Goal: Use online tool/utility: Utilize a website feature to perform a specific function

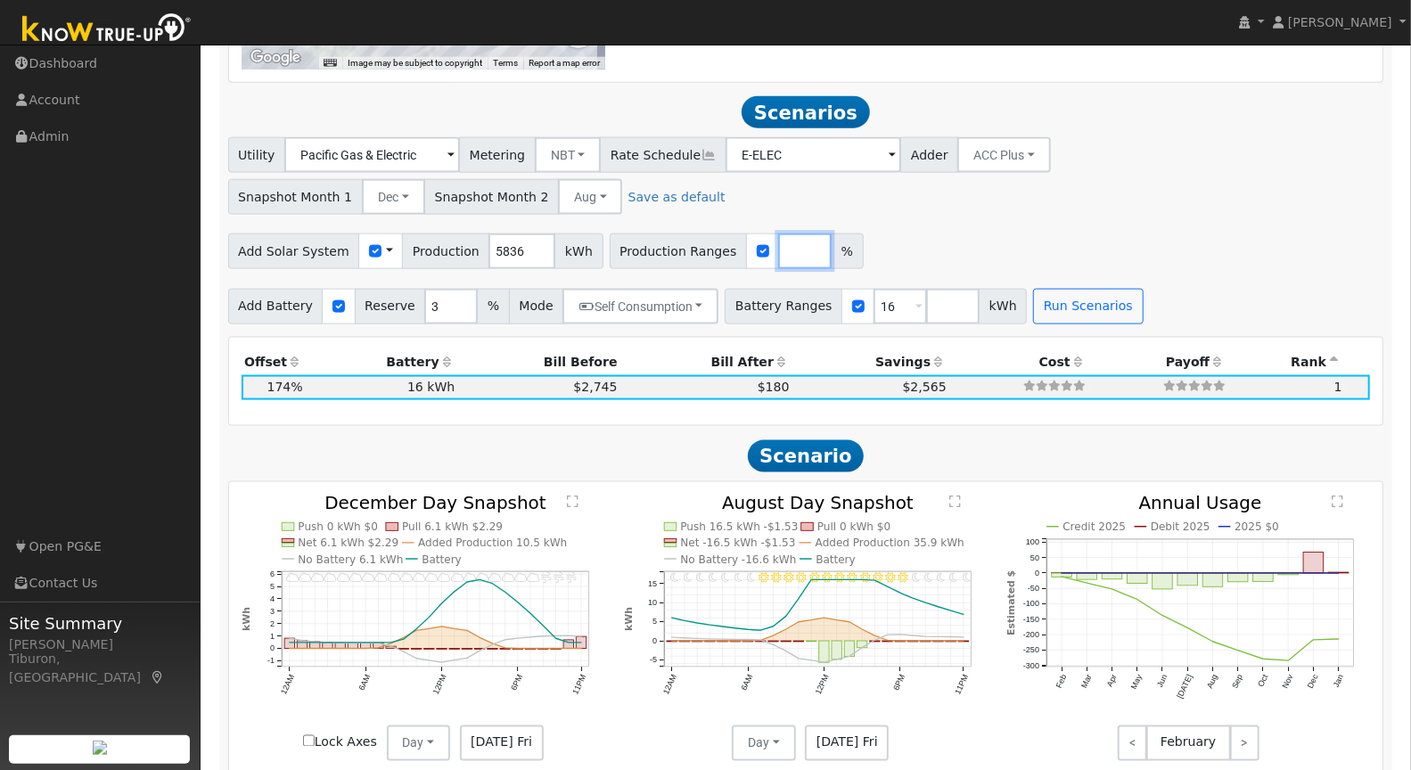
scroll to position [1453, 0]
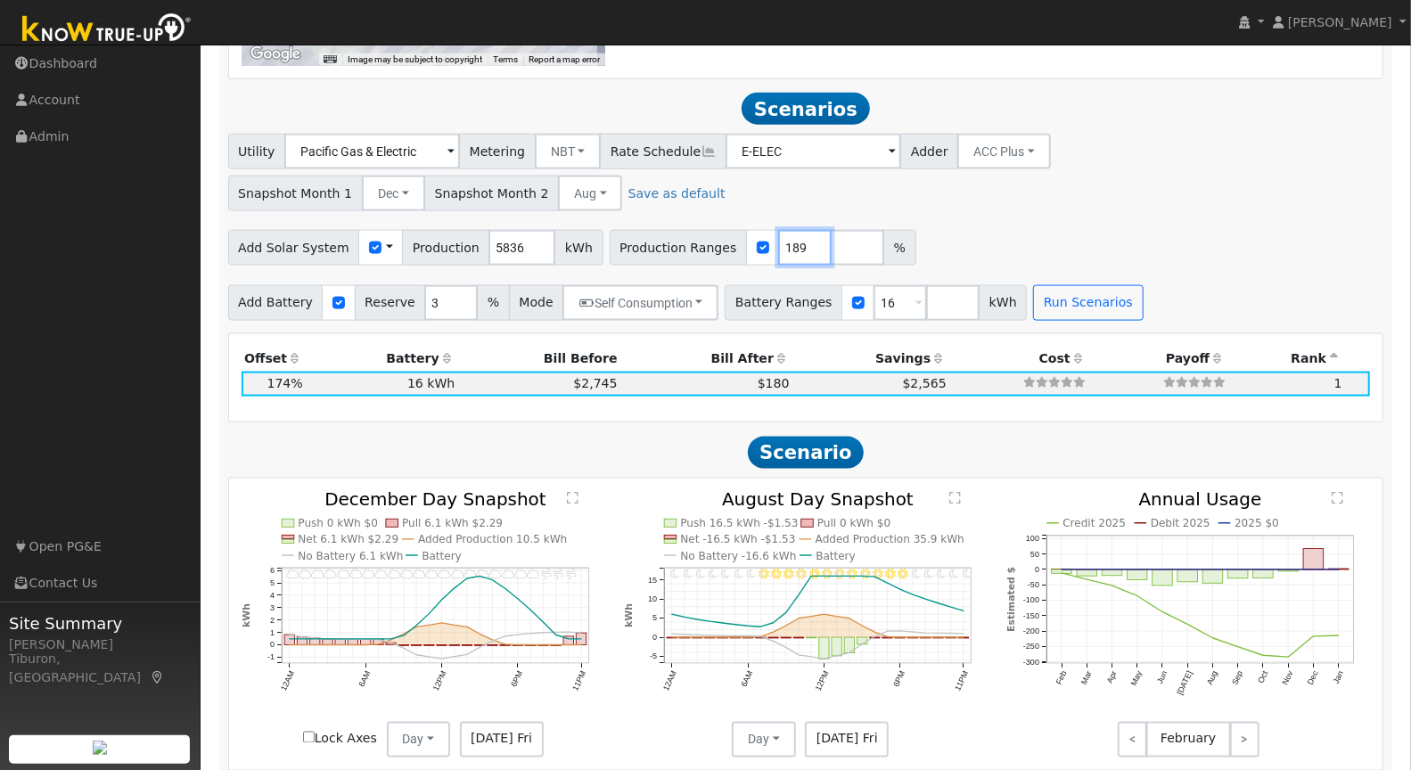
type input "189"
click at [1201, 215] on div "Utility Pacific Gas & Electric Metering NBT NEM NBT Rate Schedule E-ELEC Adder …" at bounding box center [805, 227] width 1175 height 186
click at [1075, 296] on button "Run Scenarios" at bounding box center [1088, 303] width 110 height 36
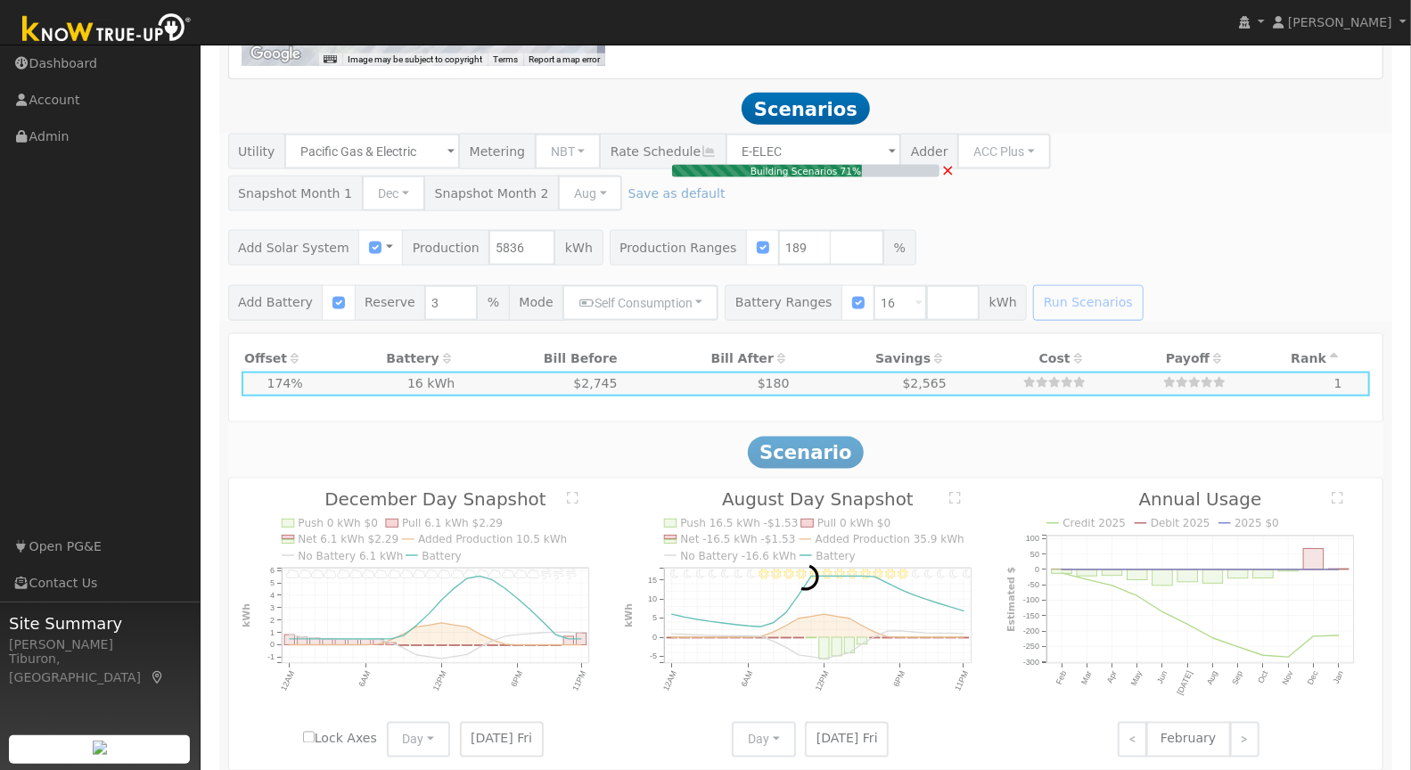
type input "$25,737"
type input "$13,481"
type input "7.4"
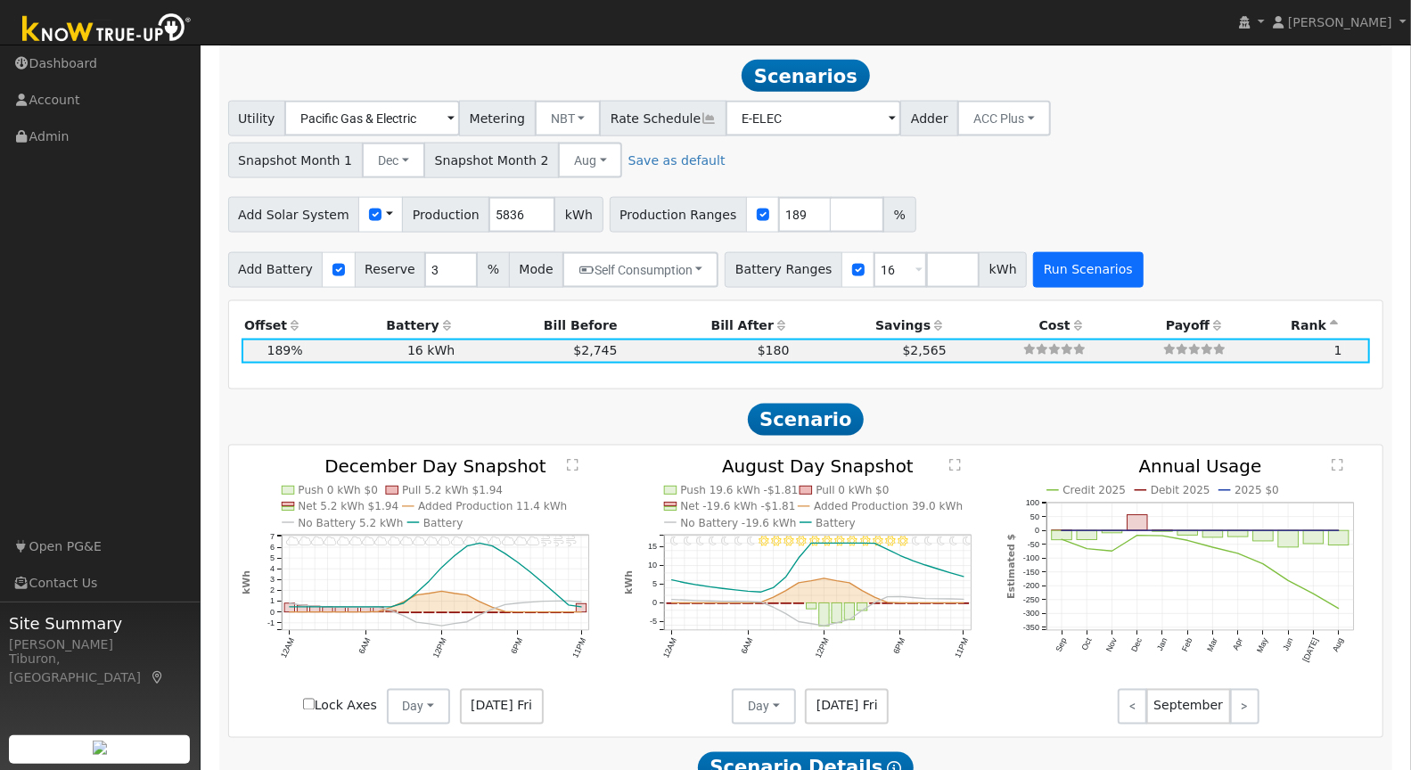
scroll to position [1487, 0]
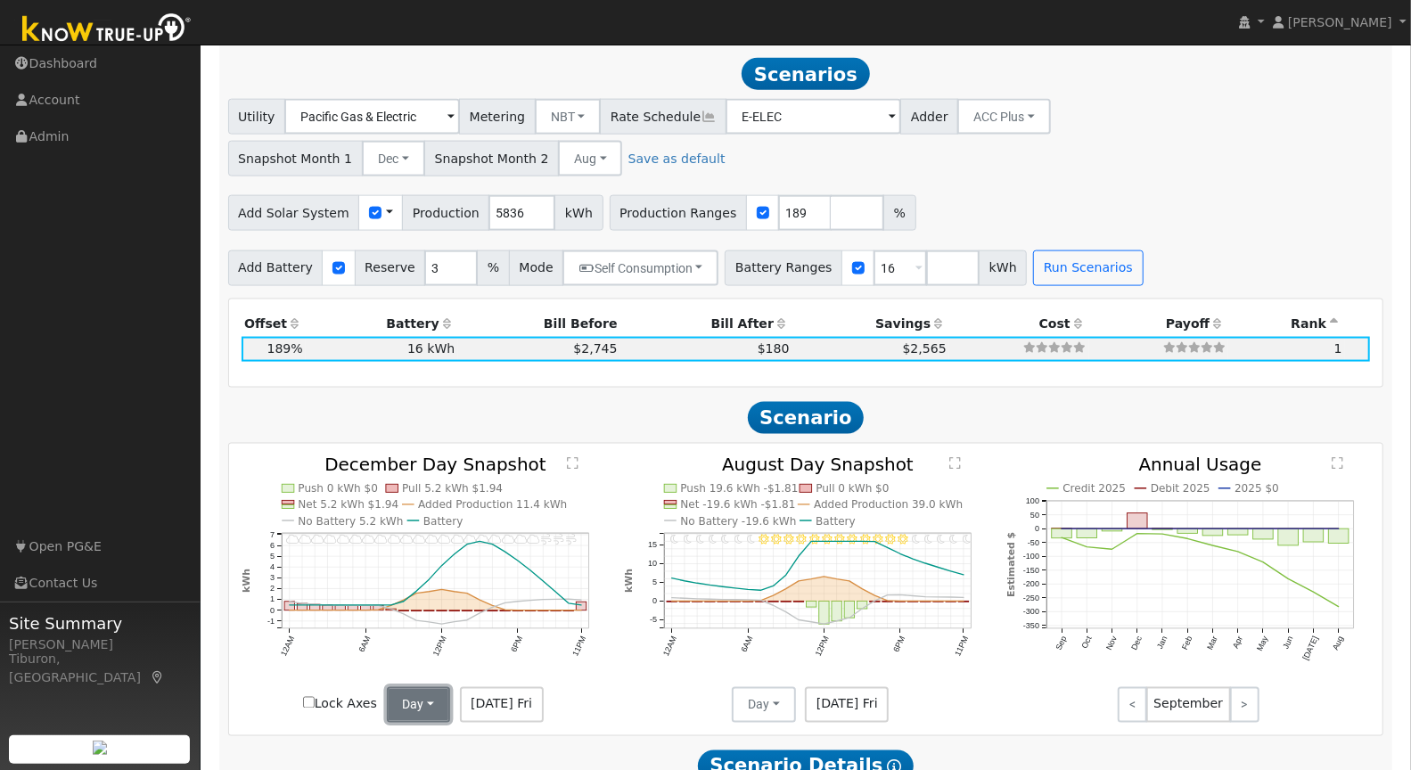
click at [411, 699] on button "Day" at bounding box center [419, 705] width 64 height 36
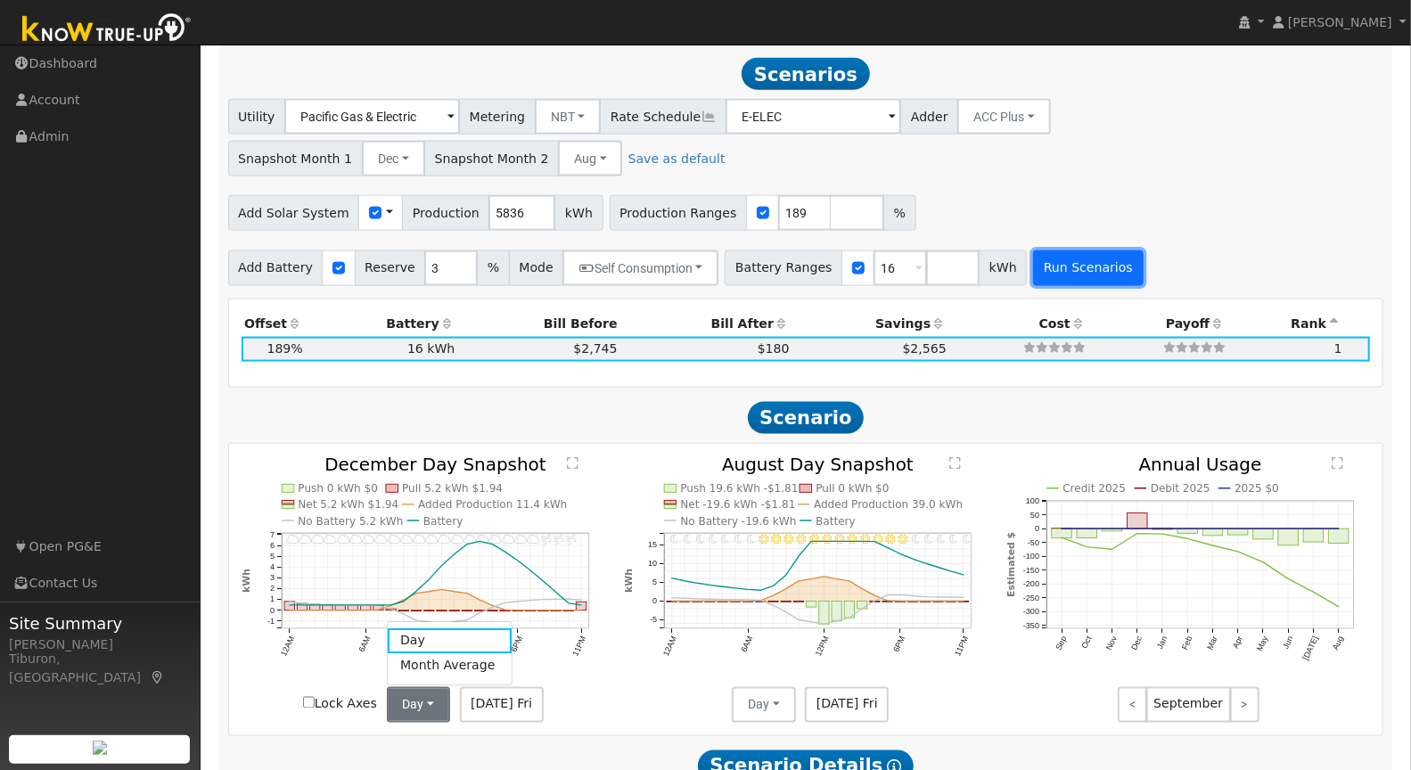
click at [1053, 270] on button "Run Scenarios" at bounding box center [1088, 268] width 110 height 36
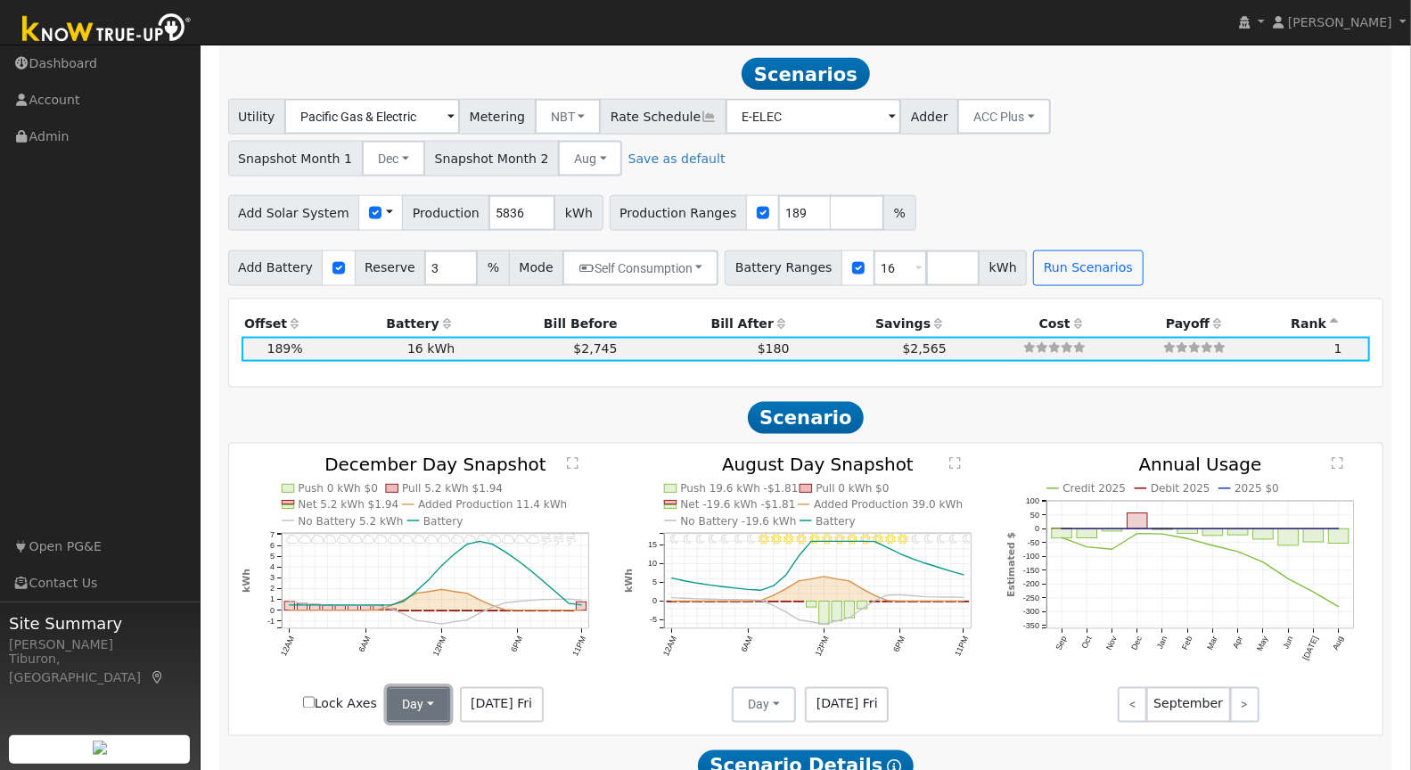
click at [421, 702] on button "Day" at bounding box center [419, 705] width 64 height 36
click at [430, 667] on link "Month Average" at bounding box center [450, 665] width 124 height 25
click at [766, 704] on button "Day" at bounding box center [764, 705] width 64 height 36
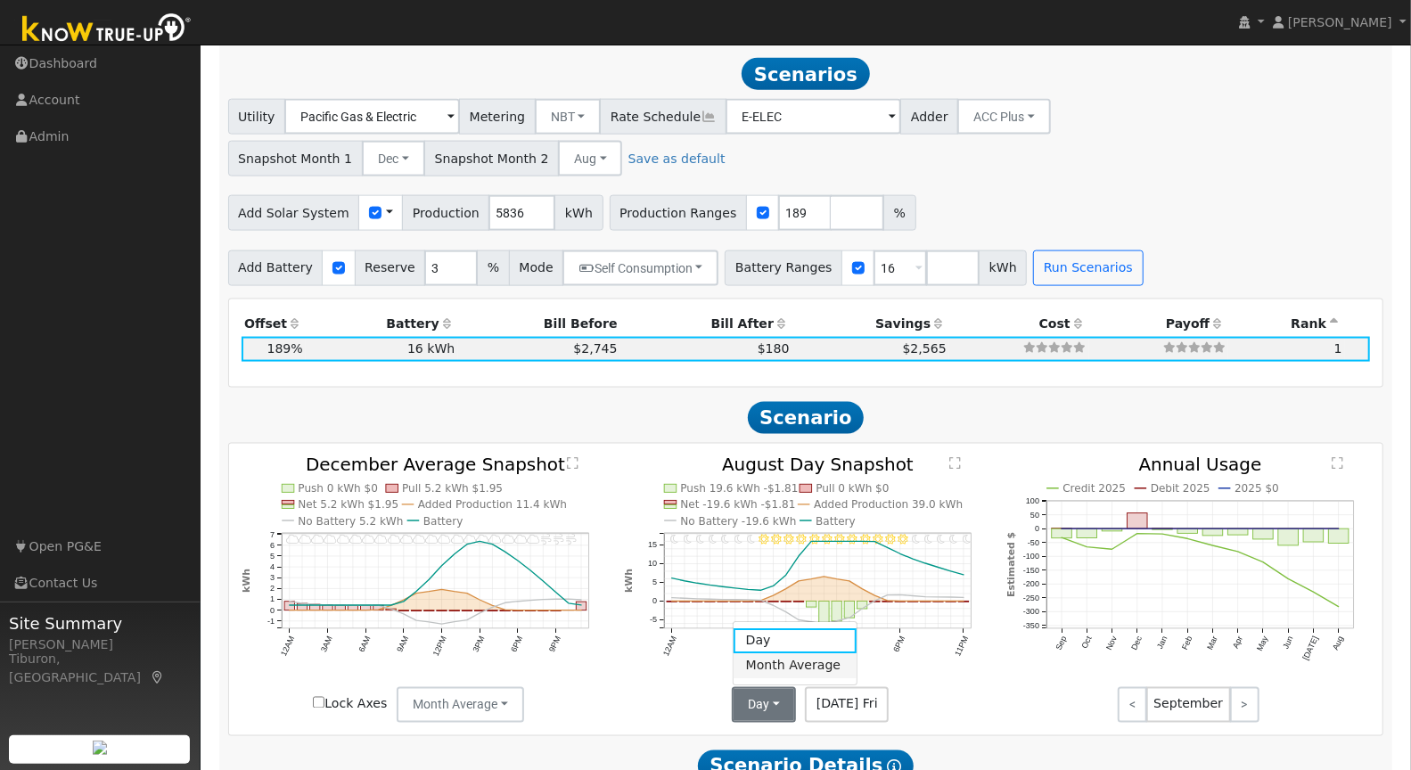
click at [783, 662] on link "Month Average" at bounding box center [795, 665] width 124 height 25
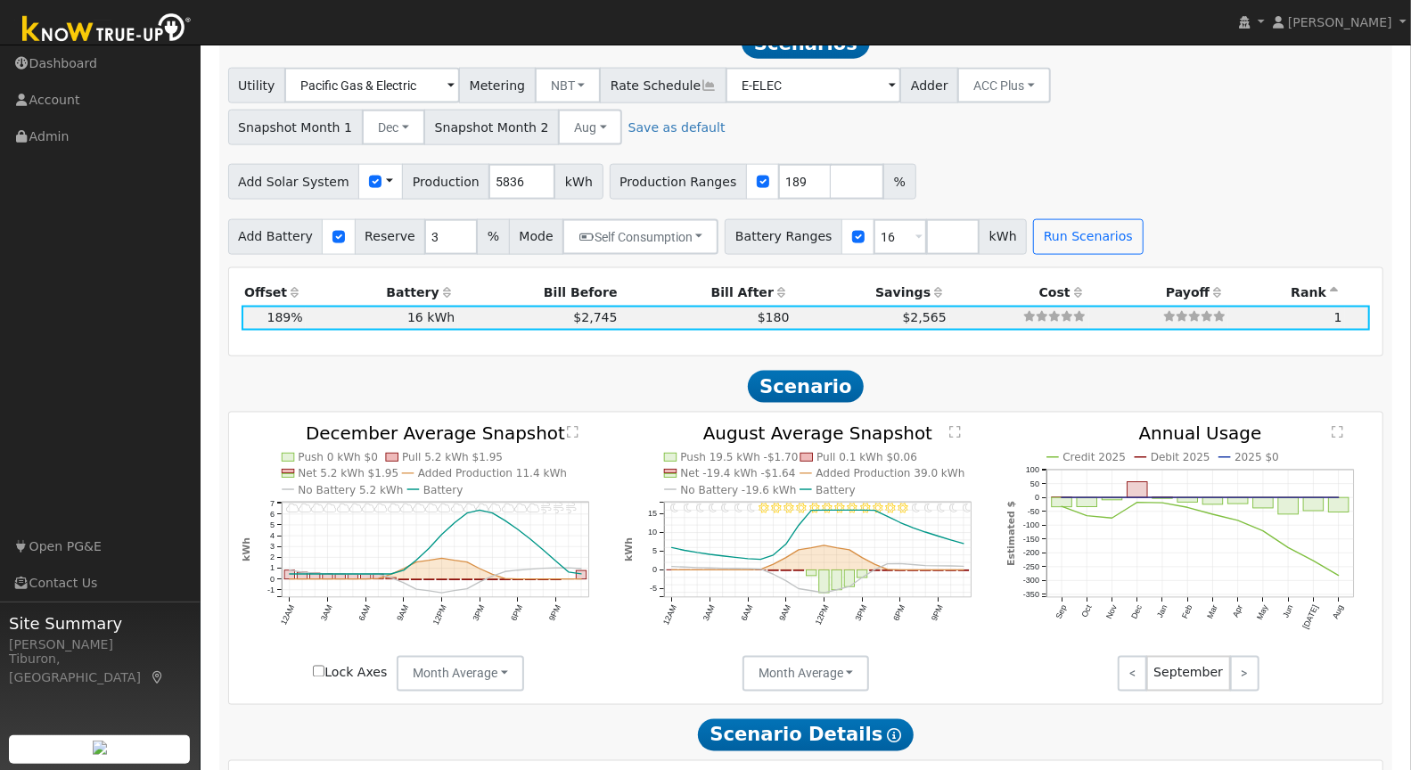
scroll to position [1535, 0]
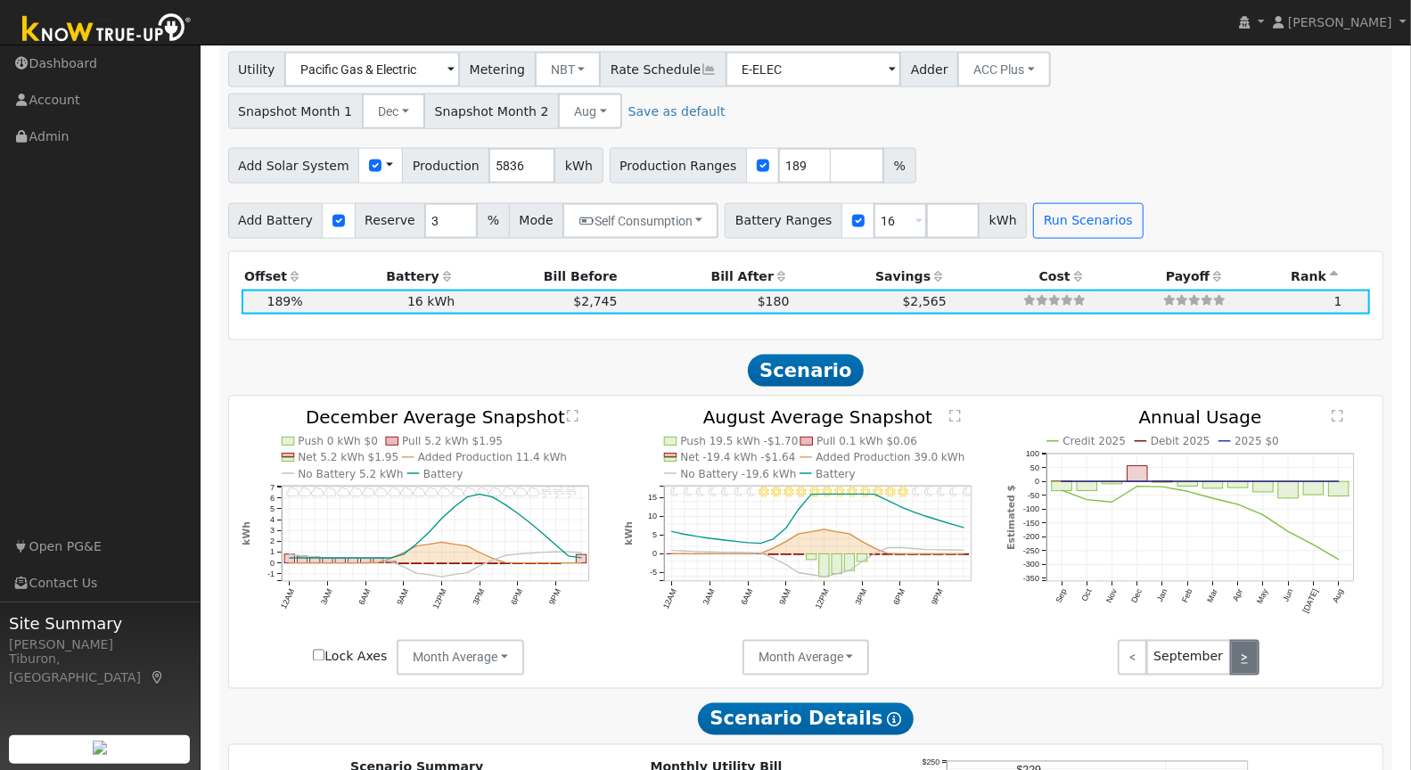
click at [1241, 653] on link ">" at bounding box center [1244, 658] width 29 height 36
click at [1133, 651] on link "<" at bounding box center [1132, 658] width 29 height 36
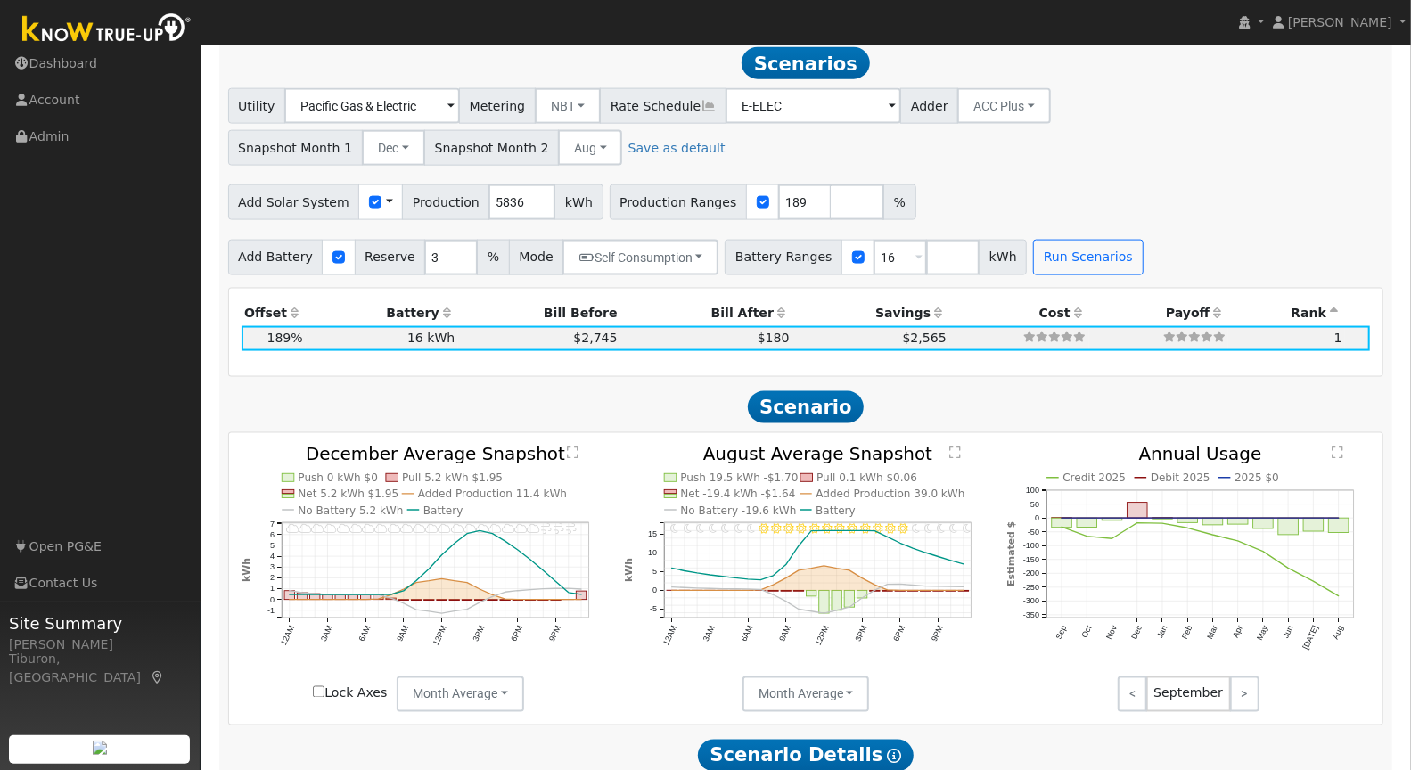
scroll to position [1502, 0]
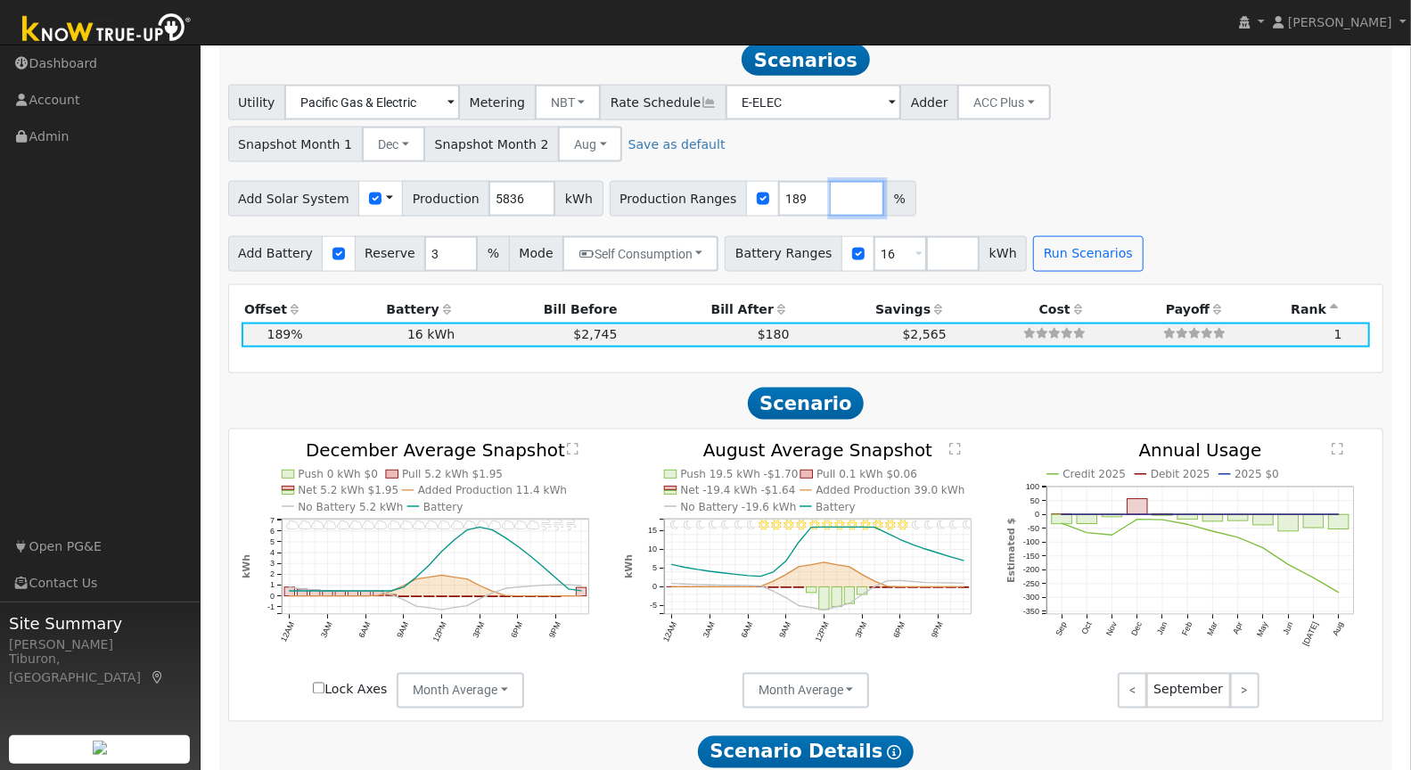
click at [831, 195] on input "number" at bounding box center [857, 199] width 53 height 36
type input "175"
type input "189"
click at [883, 197] on input "number" at bounding box center [909, 199] width 53 height 36
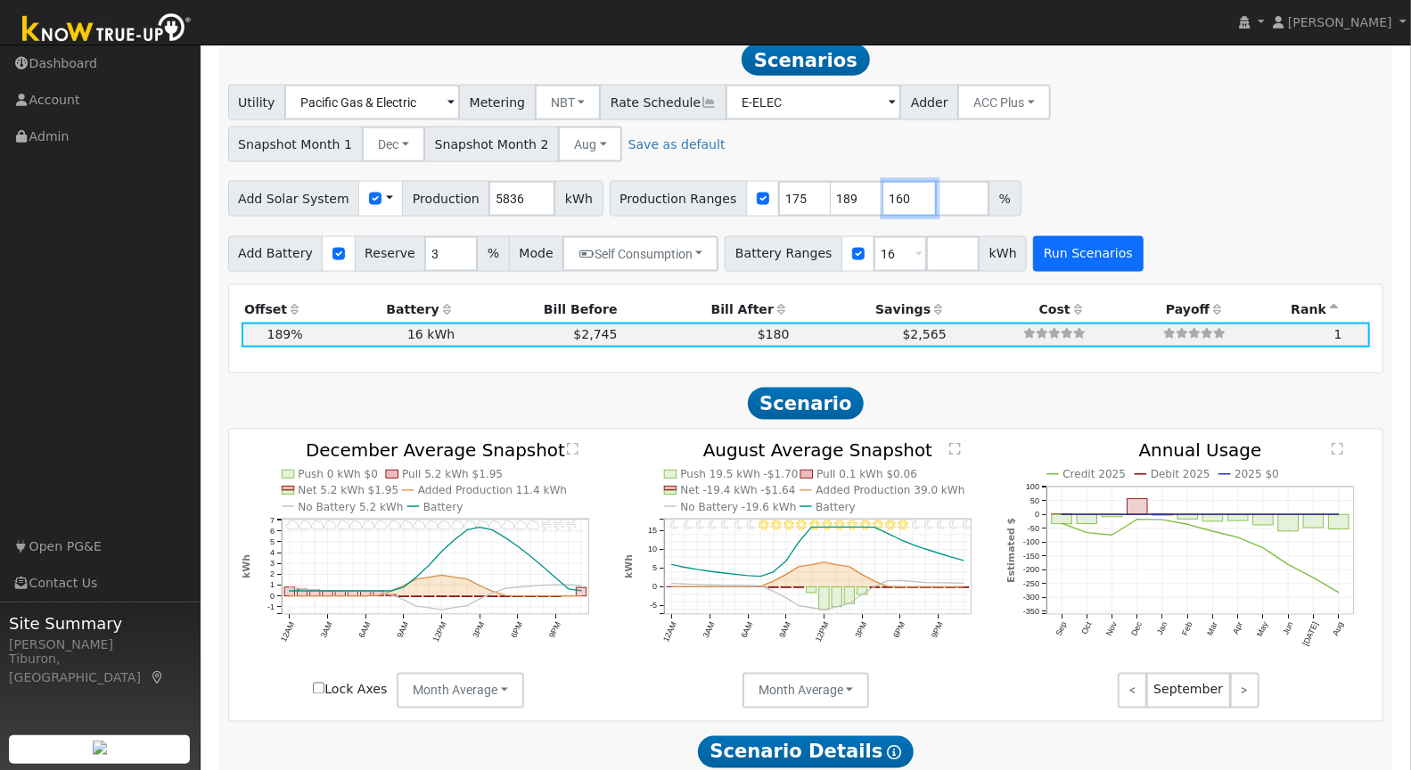
type input "160"
type input "175"
type input "189"
click at [1079, 245] on button "Run Scenarios" at bounding box center [1088, 254] width 110 height 36
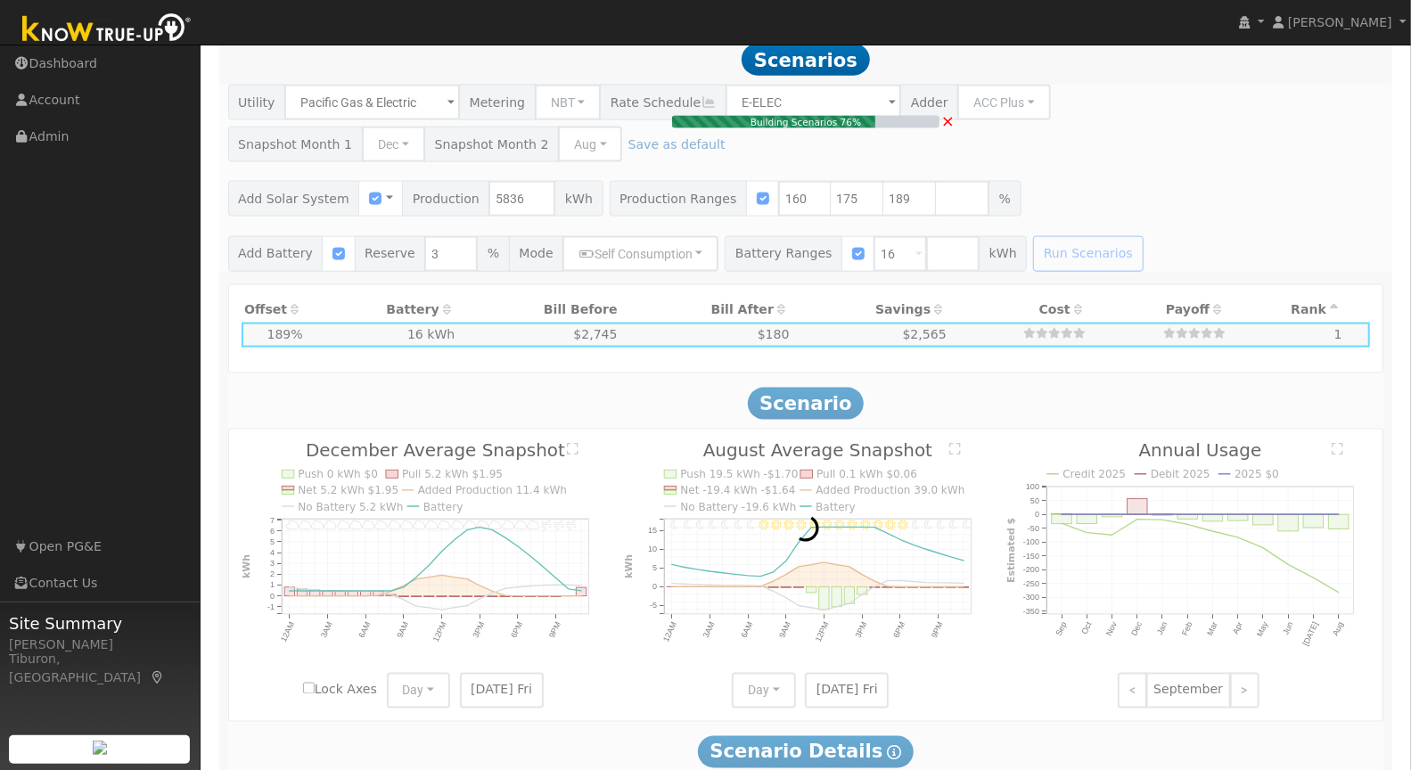
type input "$21,789"
type input "$12,297"
type input "6.2"
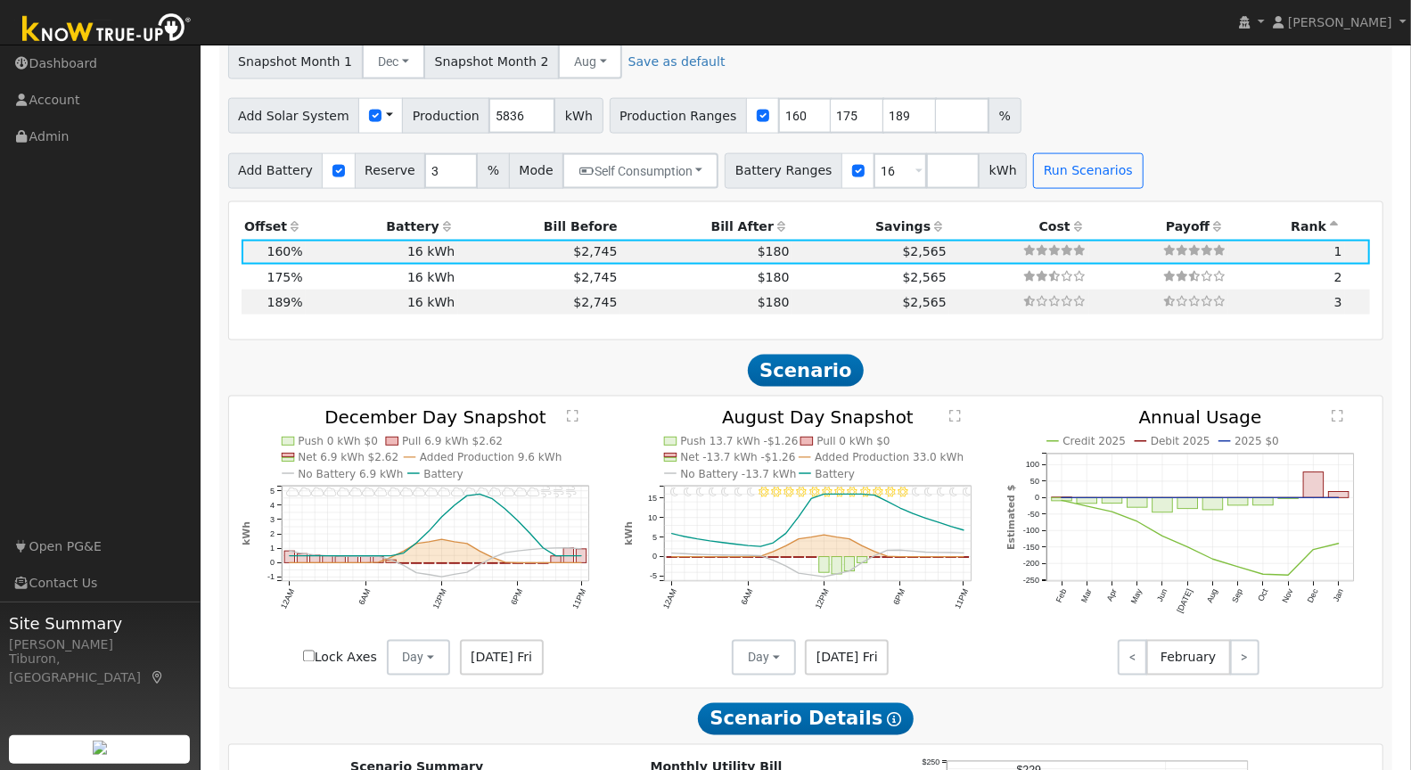
scroll to position [1613, 0]
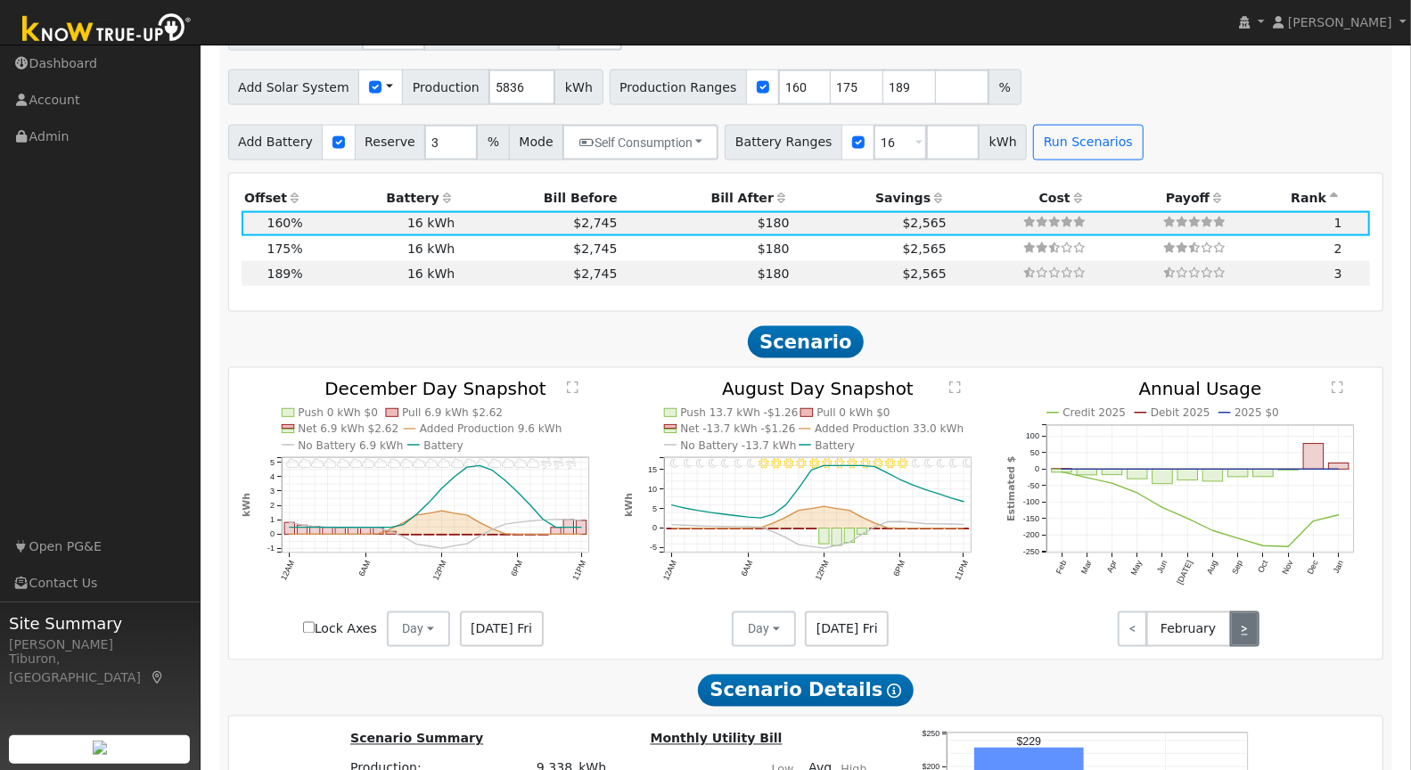
click at [1245, 626] on link ">" at bounding box center [1244, 629] width 29 height 36
click at [1244, 624] on link ">" at bounding box center [1244, 629] width 29 height 36
click at [1243, 623] on link ">" at bounding box center [1244, 629] width 29 height 36
click at [1242, 623] on link ">" at bounding box center [1244, 629] width 29 height 36
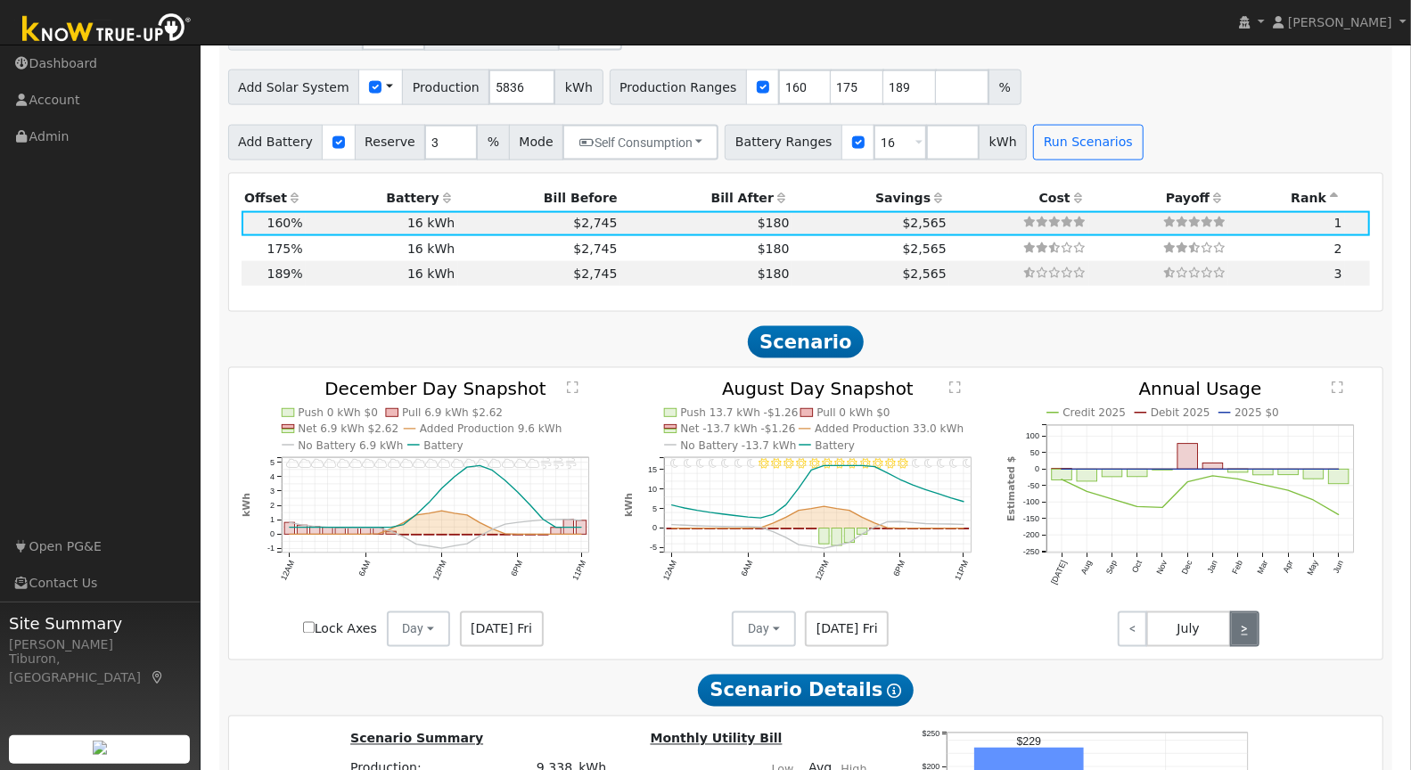
click at [1240, 622] on link ">" at bounding box center [1244, 629] width 29 height 36
click at [1336, 381] on text "" at bounding box center [1338, 387] width 12 height 13
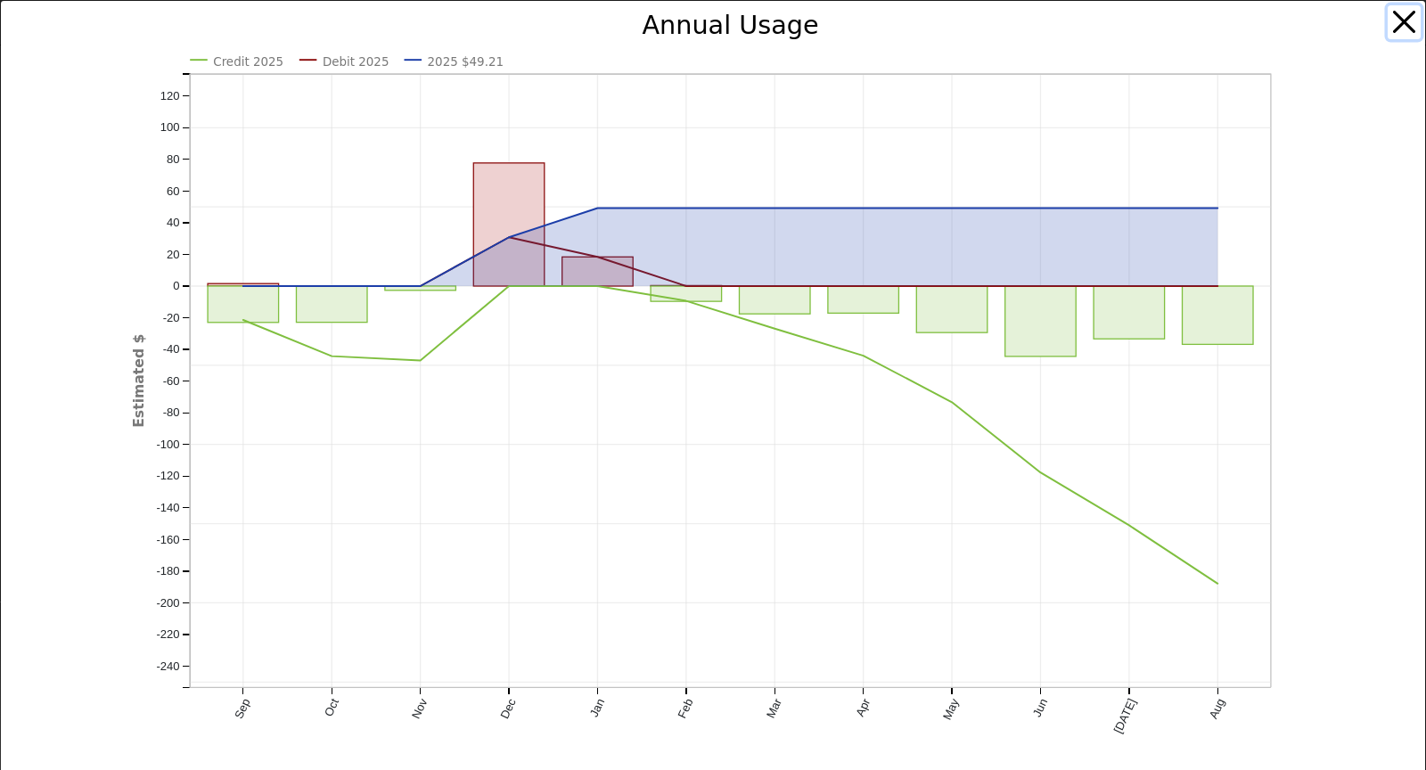
click at [1395, 25] on button "button" at bounding box center [1405, 22] width 34 height 34
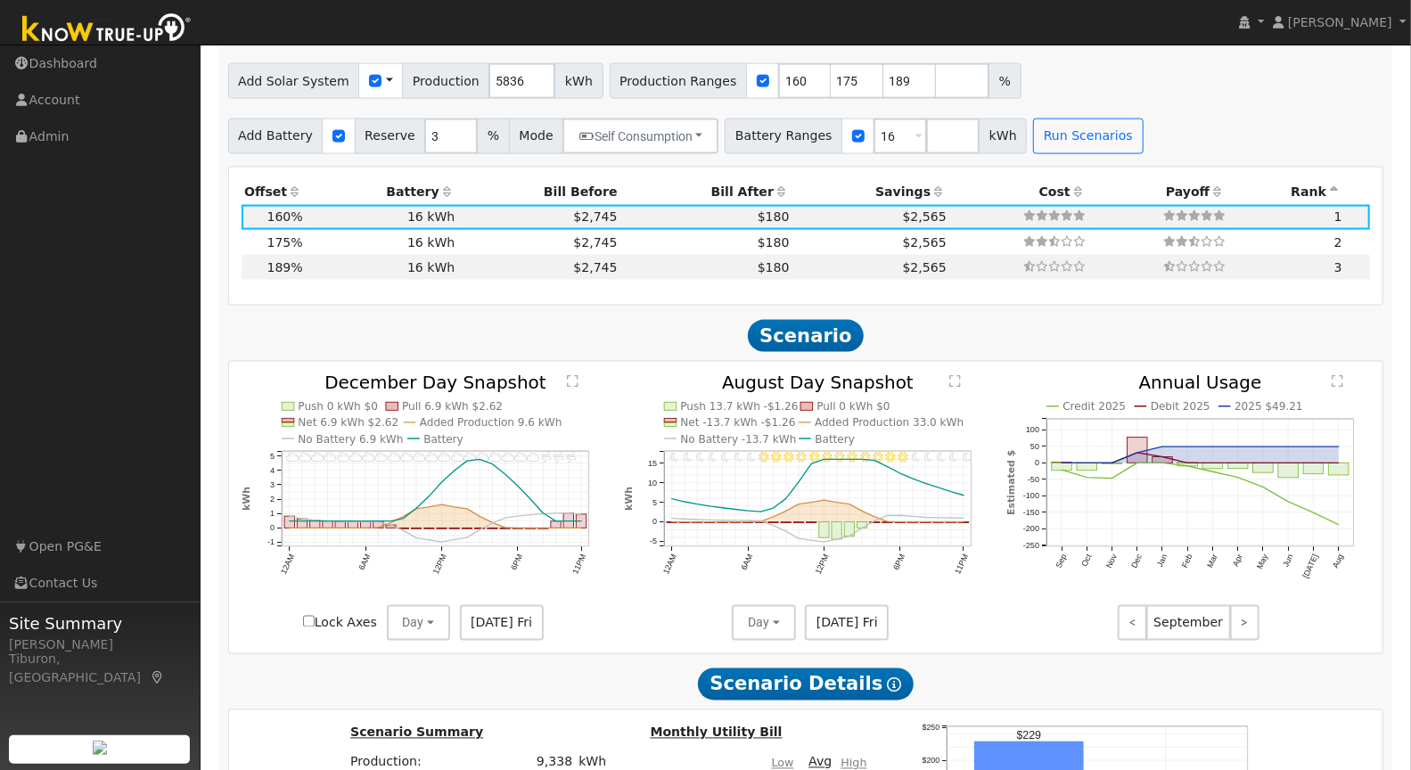
click at [574, 376] on text "" at bounding box center [573, 381] width 12 height 13
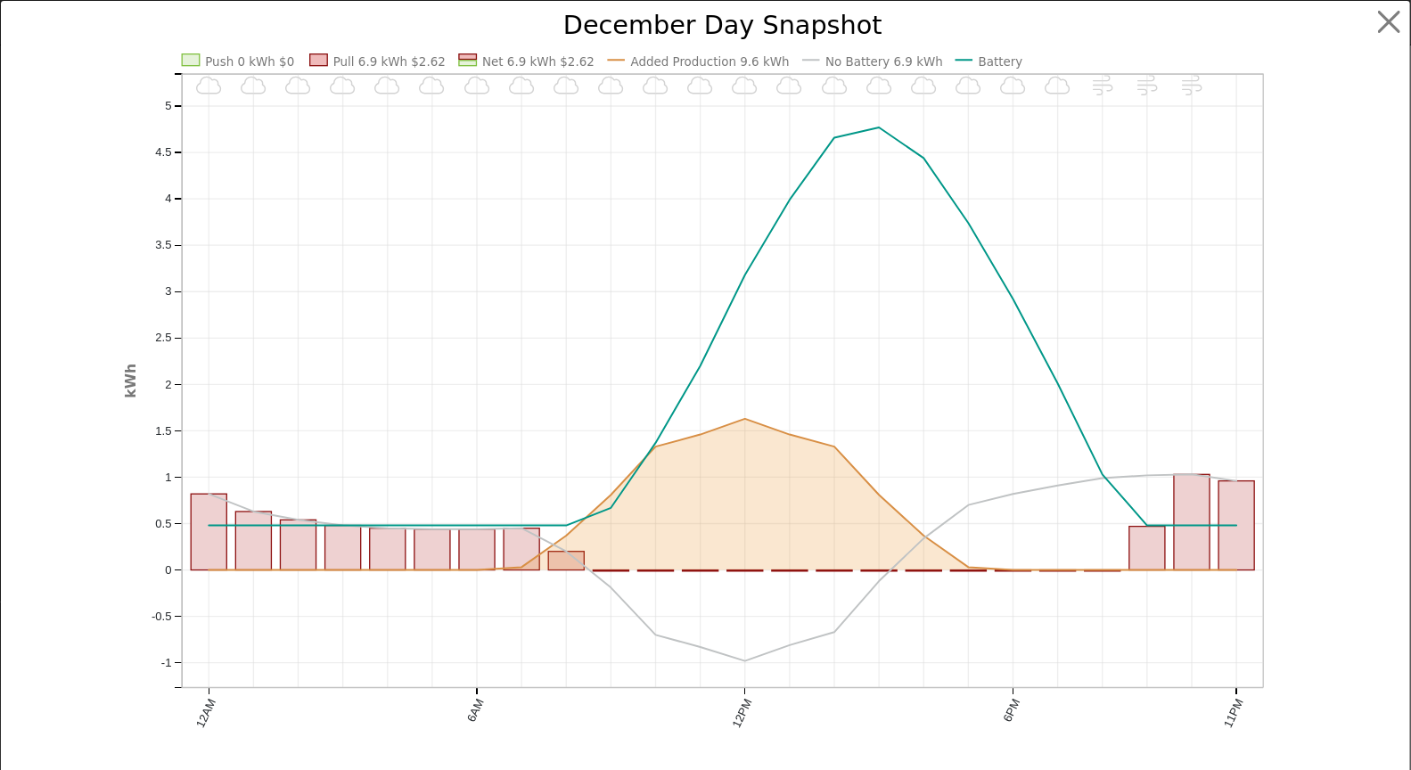
scroll to position [1583, 0]
click at [1394, 15] on button "button" at bounding box center [1405, 22] width 34 height 34
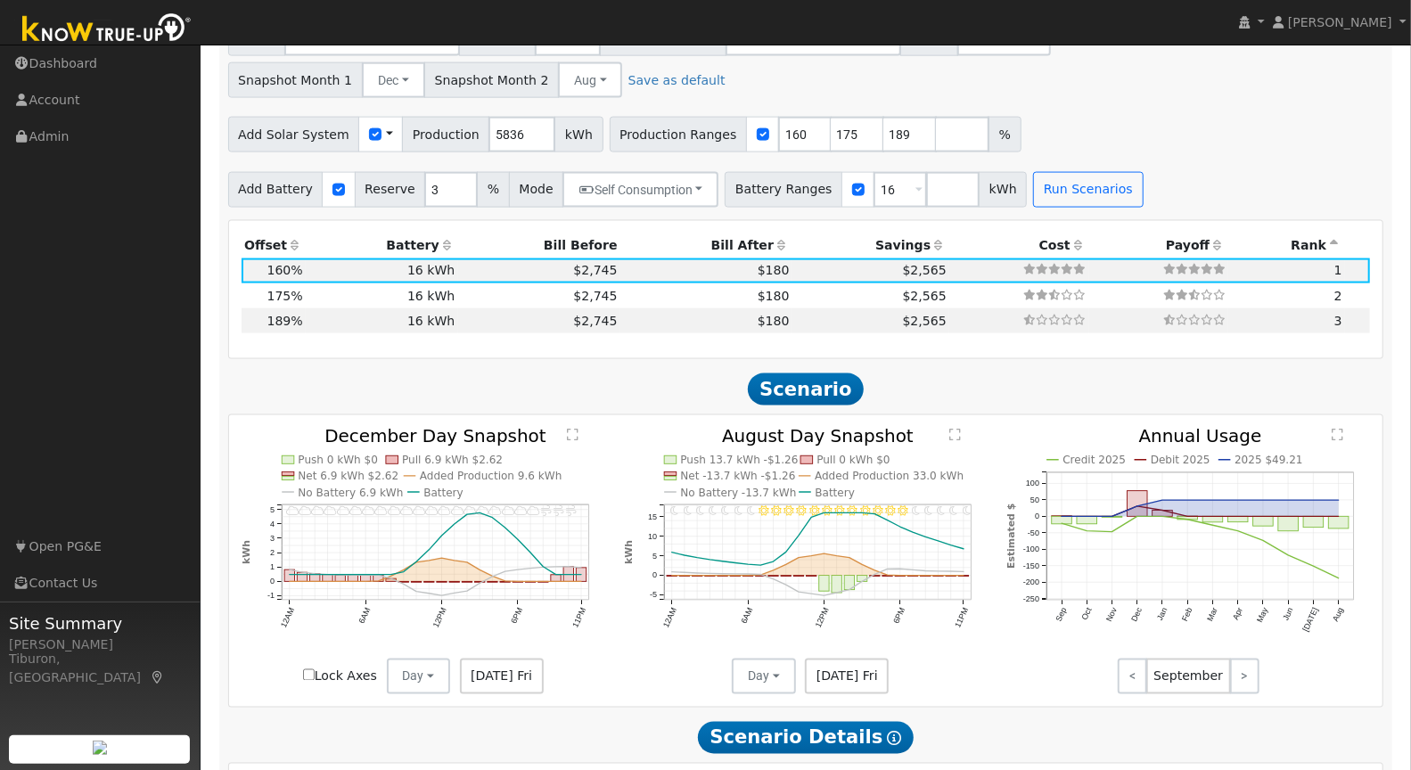
scroll to position [1565, 0]
